Goal: Find specific page/section: Find specific page/section

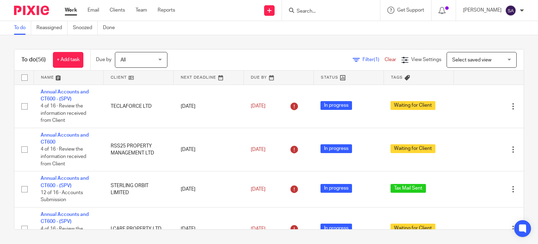
click at [311, 11] on input "Search" at bounding box center [327, 11] width 63 height 6
click at [310, 8] on form at bounding box center [333, 10] width 75 height 9
click at [310, 14] on input "Search" at bounding box center [327, 11] width 63 height 6
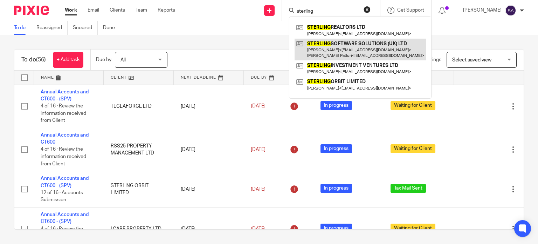
type input "sterling"
click at [357, 52] on link at bounding box center [360, 50] width 131 height 22
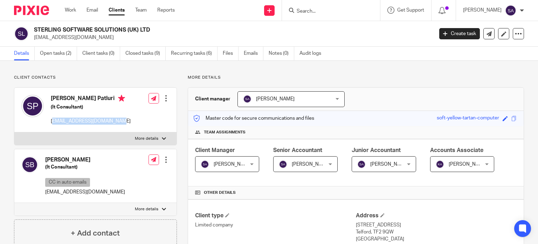
drag, startPoint x: 52, startPoint y: 120, endPoint x: 115, endPoint y: 119, distance: 62.7
click at [116, 124] on div "Sruthi Sivaraj Patluri (It Consultant) sruthi.patluri@outlook.com Edit contact …" at bounding box center [95, 110] width 162 height 45
click at [115, 119] on p "sruthi.patluri@outlook.com" at bounding box center [91, 120] width 80 height 7
drag, startPoint x: 114, startPoint y: 120, endPoint x: 49, endPoint y: 125, distance: 65.4
click at [49, 125] on div "Sruthi Sivaraj Patluri (It Consultant) sruthi.patluri@outlook.com" at bounding box center [75, 109] width 109 height 37
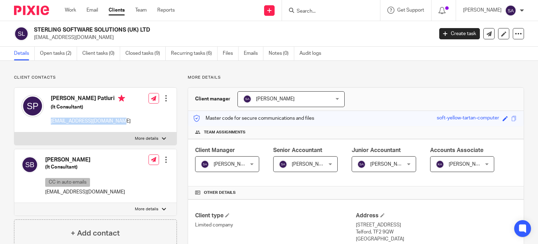
copy p "sruthi.patluri@outlook.com"
click at [317, 11] on input "Search" at bounding box center [327, 11] width 63 height 6
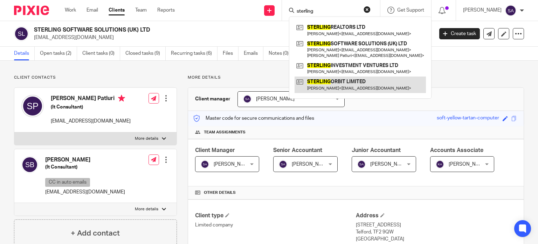
type input "sterling"
click at [350, 84] on link at bounding box center [360, 84] width 131 height 16
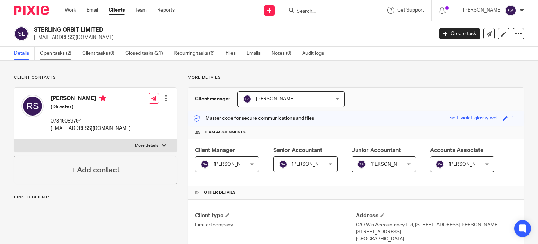
click at [59, 56] on link "Open tasks (2)" at bounding box center [58, 54] width 37 height 14
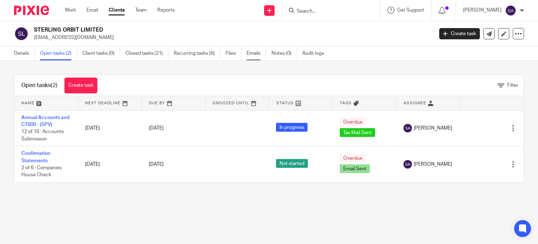
click at [251, 57] on link "Emails" at bounding box center [257, 54] width 20 height 14
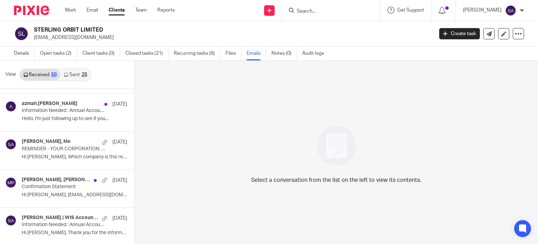
scroll to position [841, 0]
